Goal: Task Accomplishment & Management: Use online tool/utility

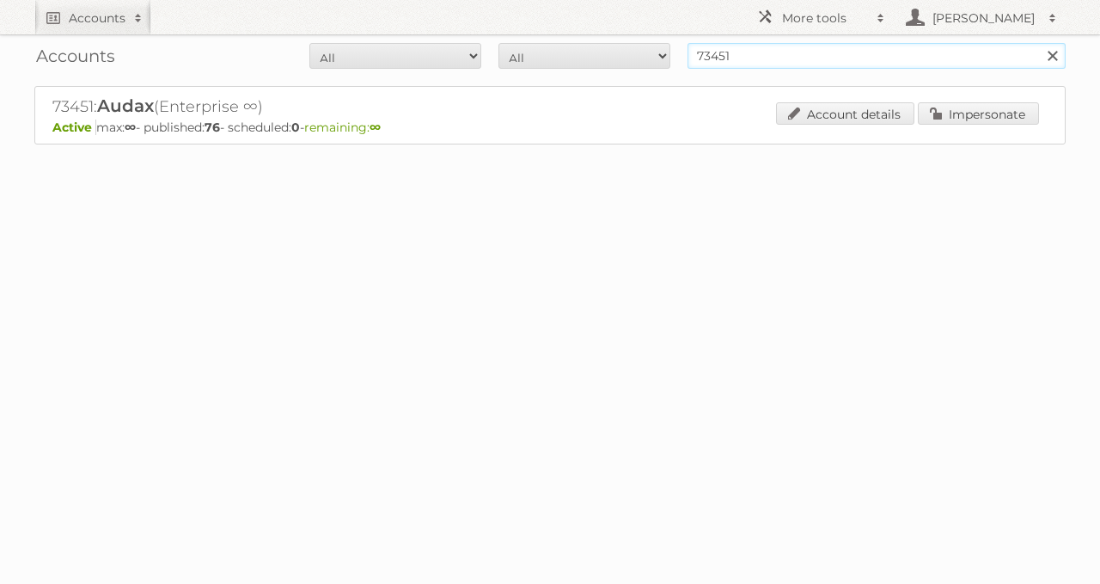
drag, startPoint x: 767, startPoint y: 56, endPoint x: 573, endPoint y: 45, distance: 193.7
click at [581, 45] on form "All Active Expired Pending All Paid Trials Self service 73451 Search" at bounding box center [550, 56] width 1032 height 26
type input "[PERSON_NAME]"
click at [1039, 43] on input "Search" at bounding box center [1052, 56] width 26 height 26
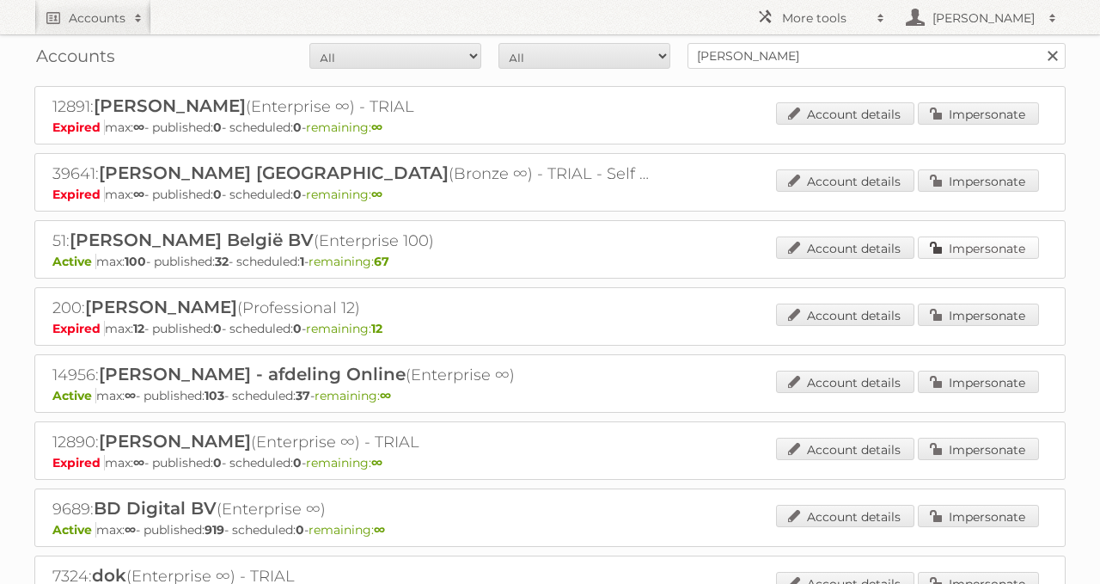
click at [927, 248] on link "Impersonate" at bounding box center [978, 247] width 121 height 22
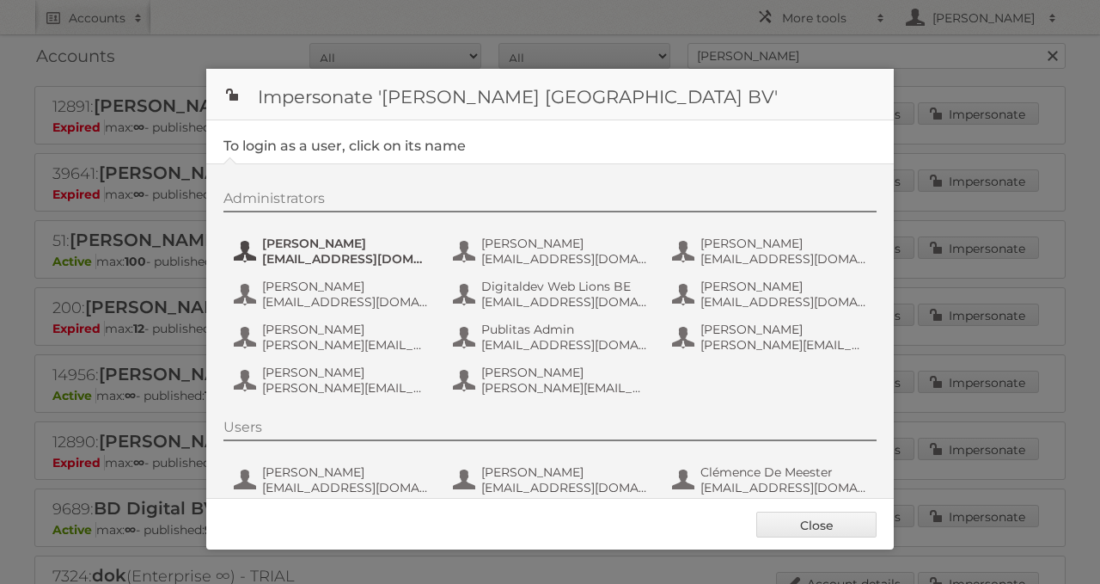
click at [358, 258] on span "anais.wille@ah.nl" at bounding box center [345, 258] width 167 height 15
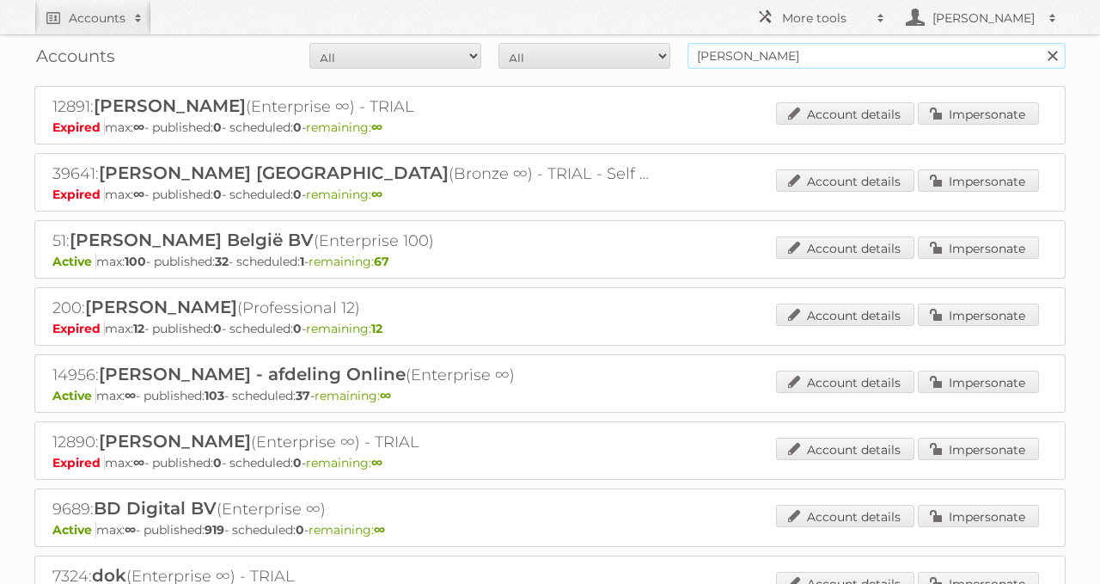
drag, startPoint x: 801, startPoint y: 41, endPoint x: 555, endPoint y: 61, distance: 246.7
click at [568, 59] on form "All Active Expired Pending All Paid Trials Self service albert heijn Search" at bounding box center [550, 56] width 1032 height 26
type input "electro depot"
click at [1039, 43] on input "Search" at bounding box center [1052, 56] width 26 height 26
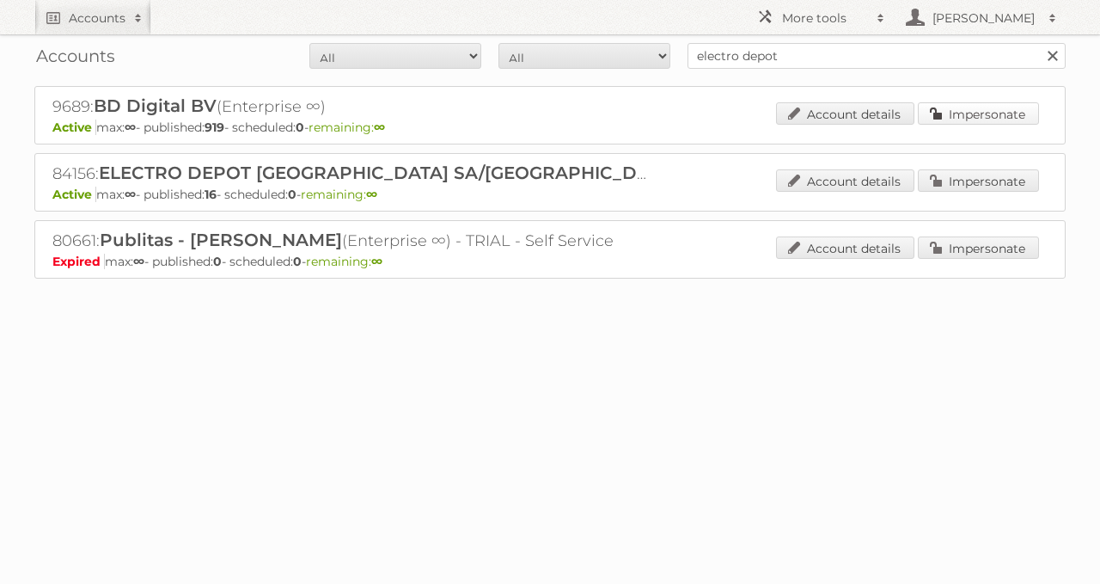
click at [949, 102] on link "Impersonate" at bounding box center [978, 113] width 121 height 22
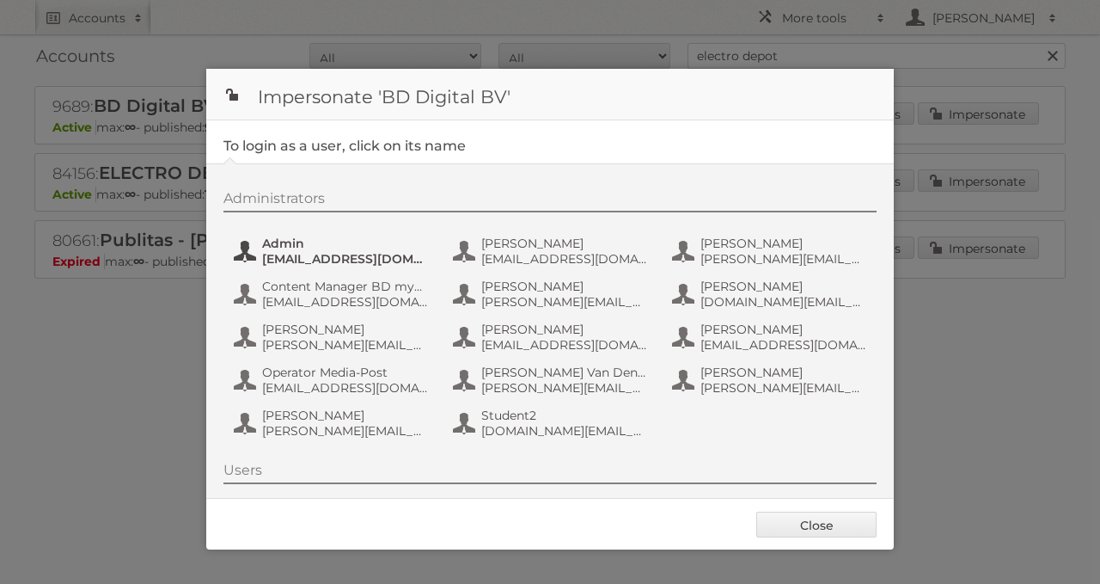
click at [260, 258] on button "Admin admin@agilys.com" at bounding box center [333, 251] width 202 height 34
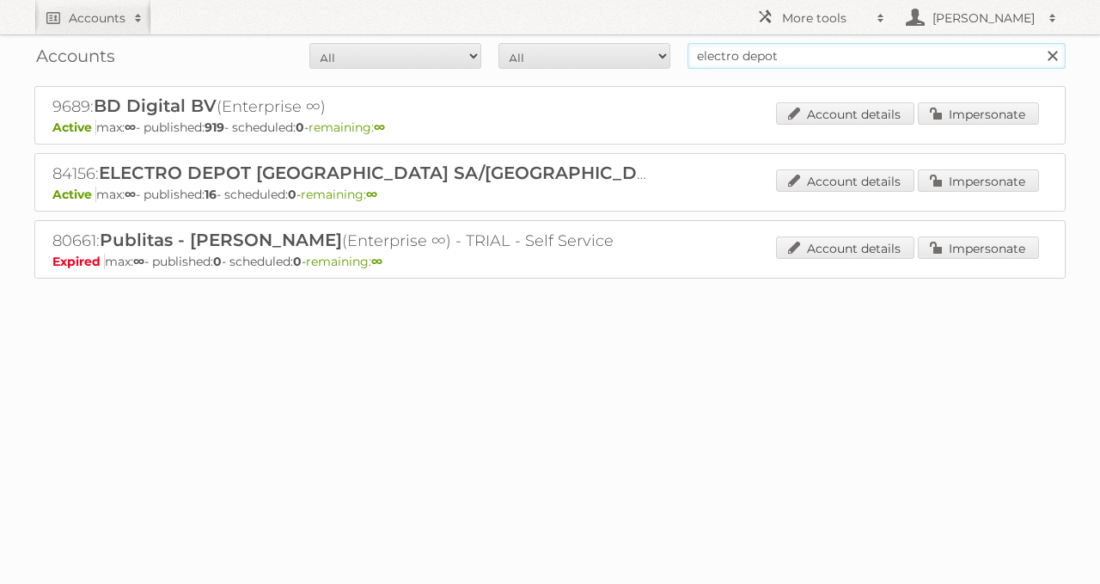
drag, startPoint x: 875, startPoint y: 57, endPoint x: 594, endPoint y: 46, distance: 281.3
click at [596, 46] on form "All Active Expired Pending All Paid Trials Self service electro depot Search" at bounding box center [550, 56] width 1032 height 26
paste input "84156"
type input "84156"
click at [1039, 43] on input "Search" at bounding box center [1052, 56] width 26 height 26
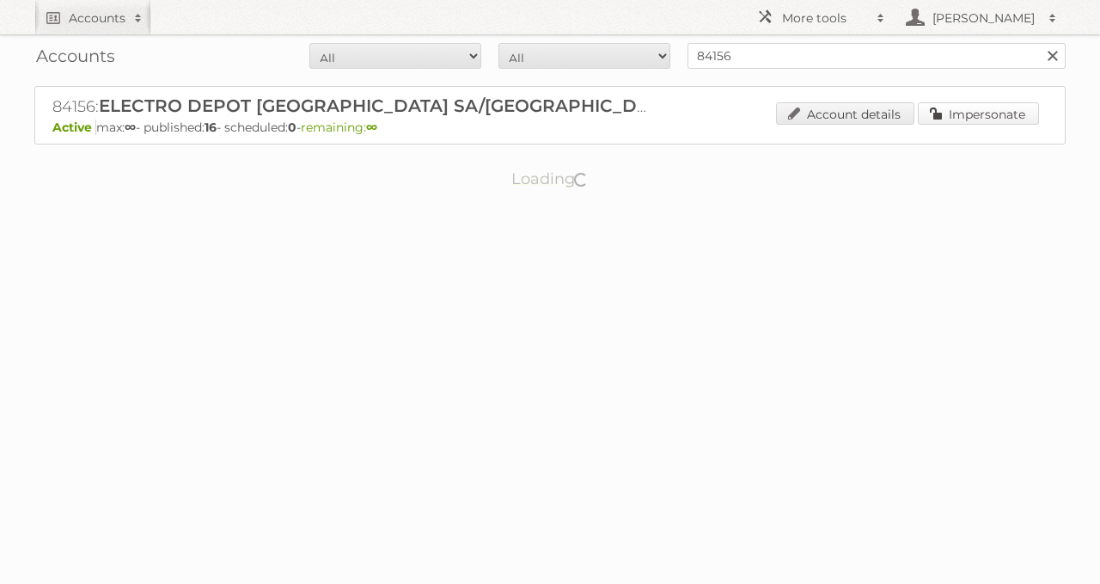
click at [1003, 119] on link "Impersonate" at bounding box center [978, 113] width 121 height 22
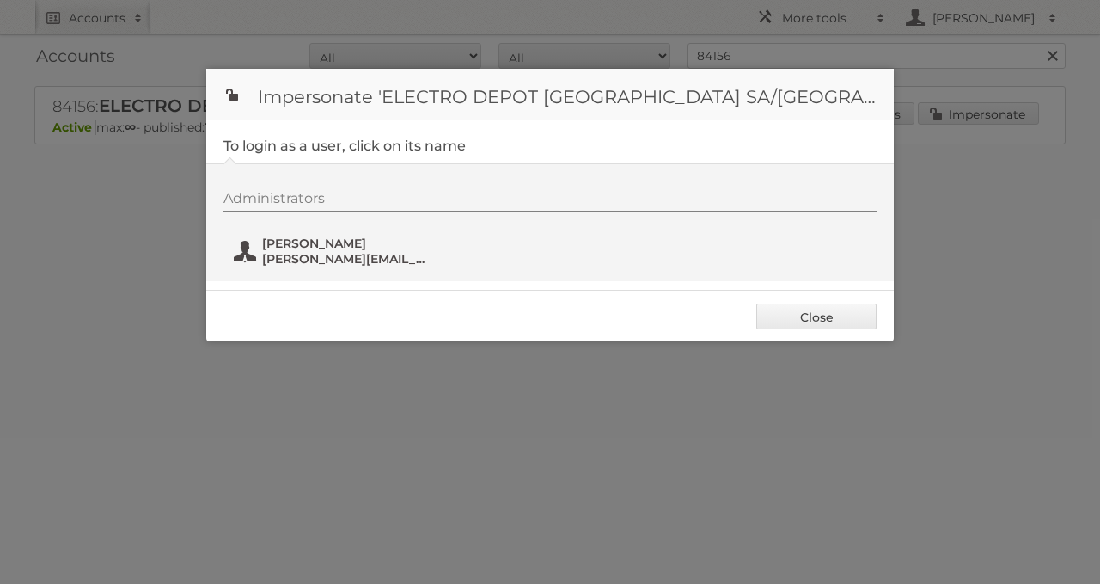
click at [386, 242] on span "Erwin APPELMANS" at bounding box center [345, 243] width 167 height 15
